Goal: Navigation & Orientation: Go to known website

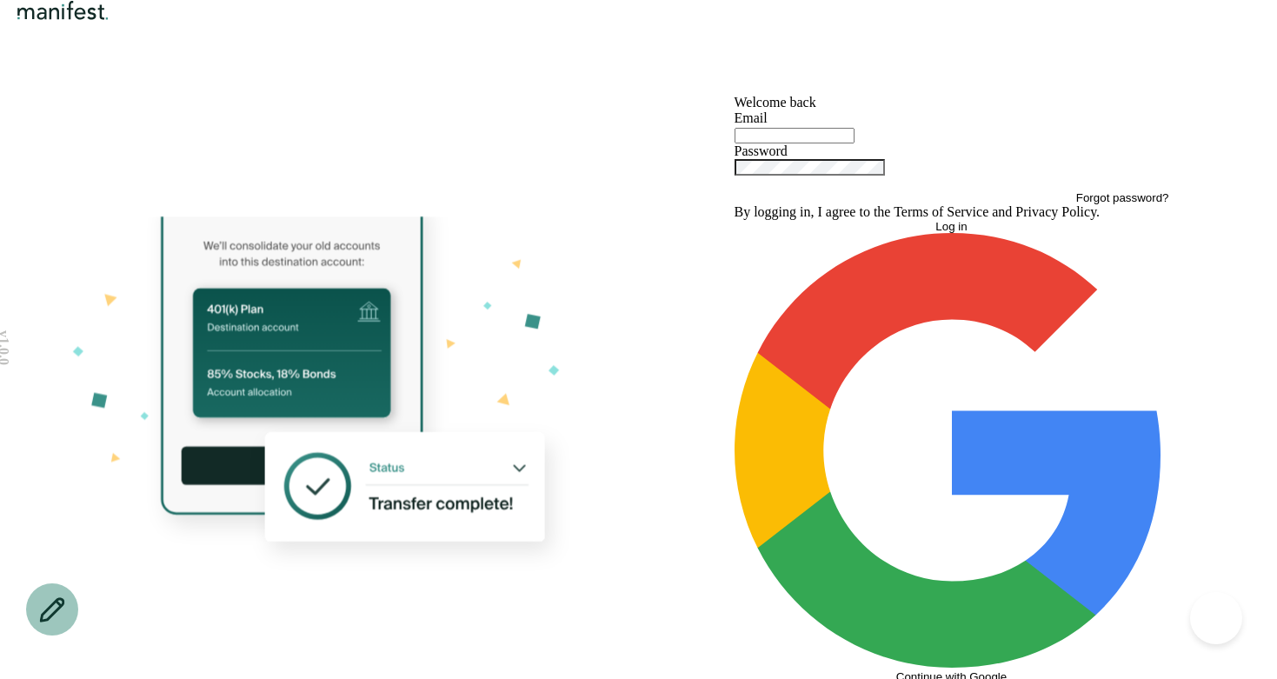
click at [113, 21] on img "Logo" at bounding box center [63, 10] width 100 height 21
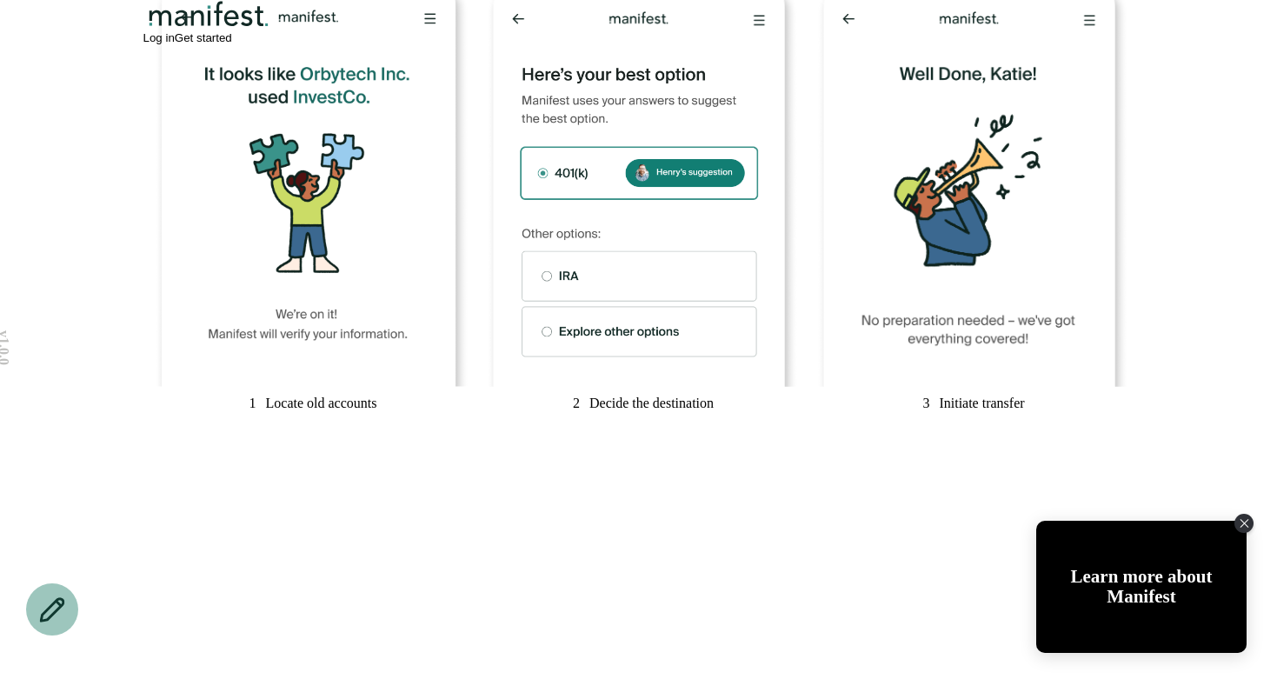
scroll to position [964, 0]
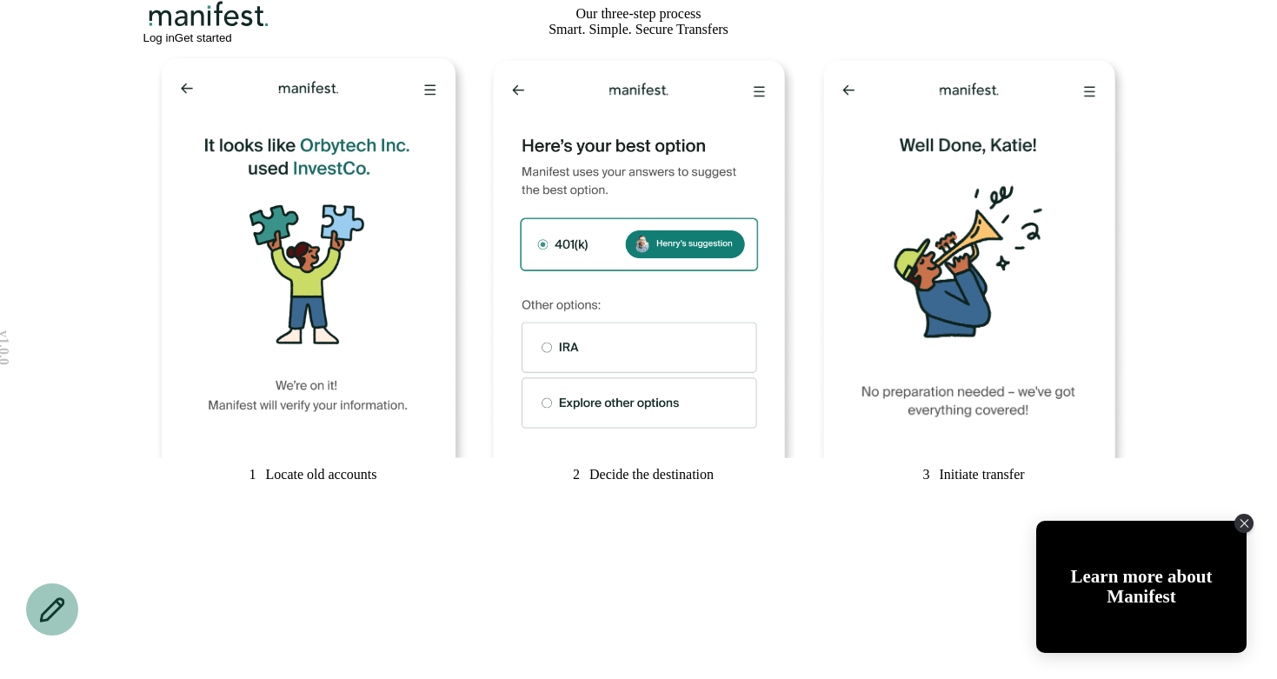
scroll to position [887, 0]
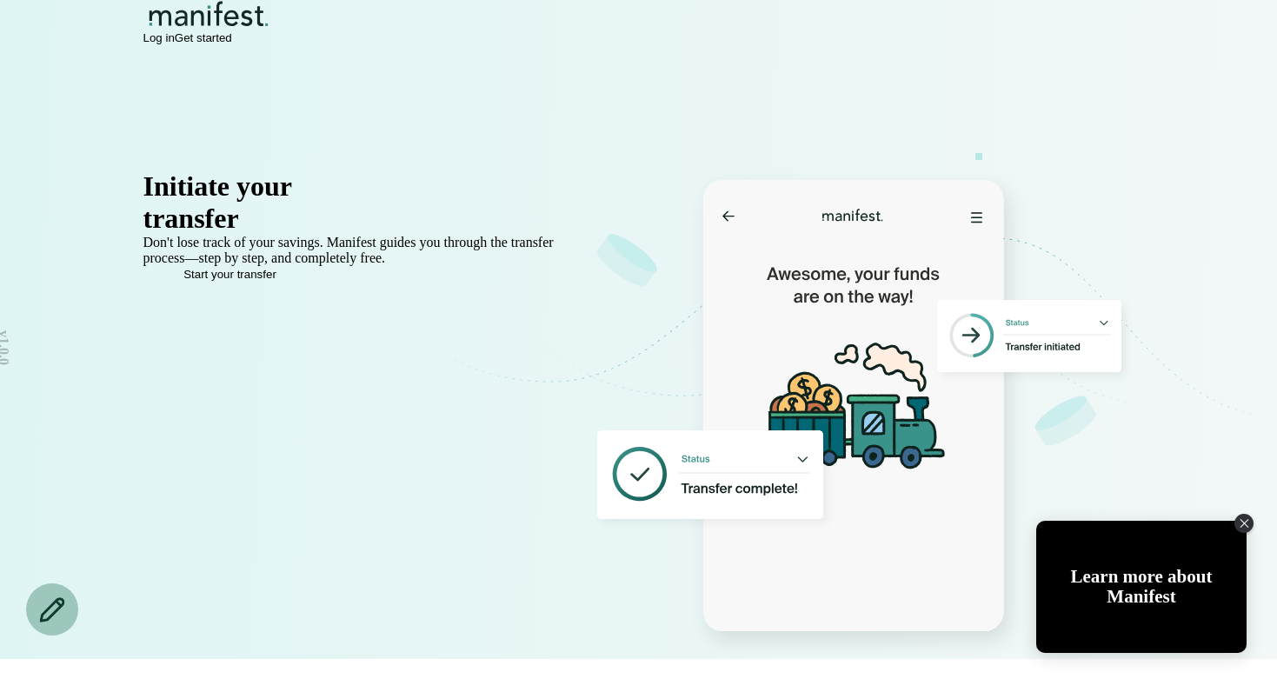
click at [175, 44] on span "Log in" at bounding box center [158, 37] width 31 height 13
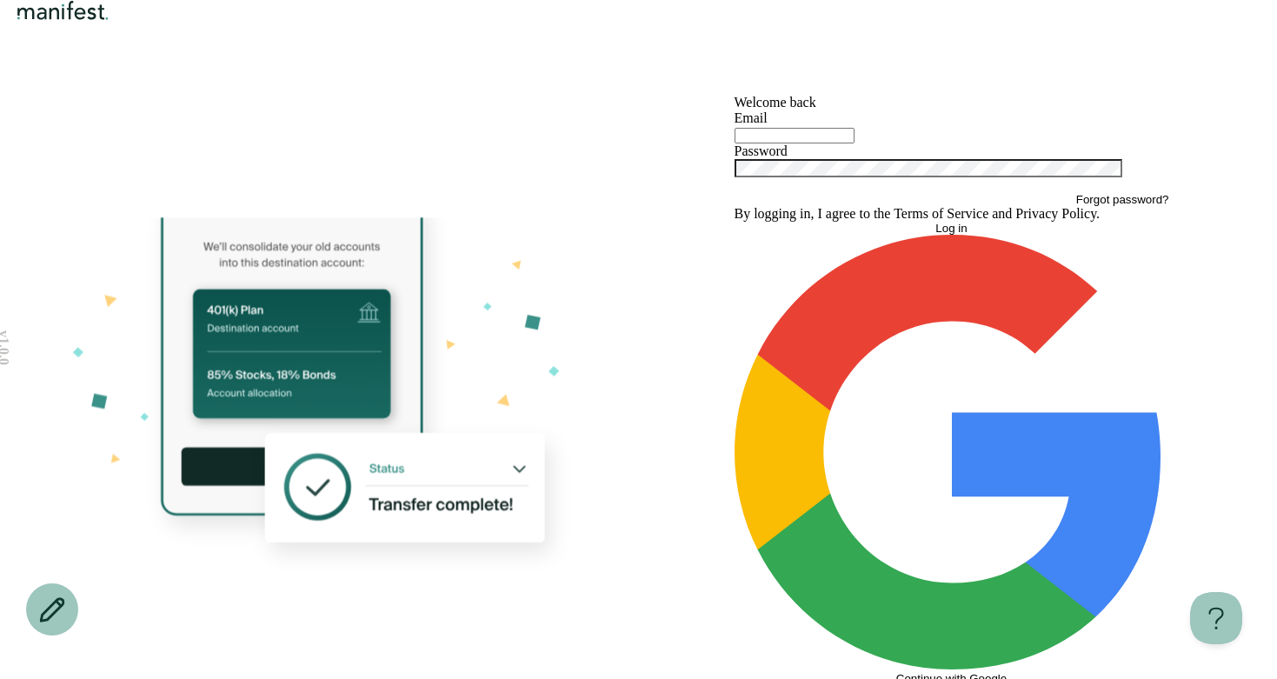
click at [1090, 186] on div "Welcome back Email Password Forgot password? By logging in, I agree to the Term…" at bounding box center [952, 398] width 435 height 606
click at [109, 21] on img "Logo" at bounding box center [63, 10] width 100 height 21
